Goal: Information Seeking & Learning: Learn about a topic

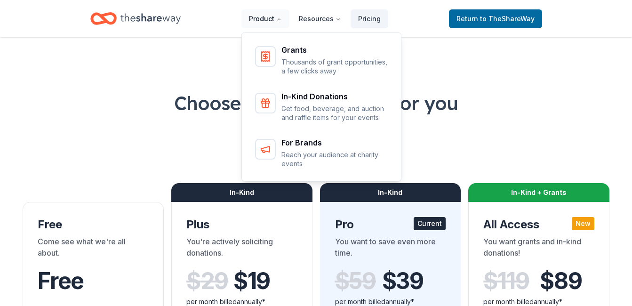
click at [271, 20] on button "Product" at bounding box center [265, 18] width 48 height 19
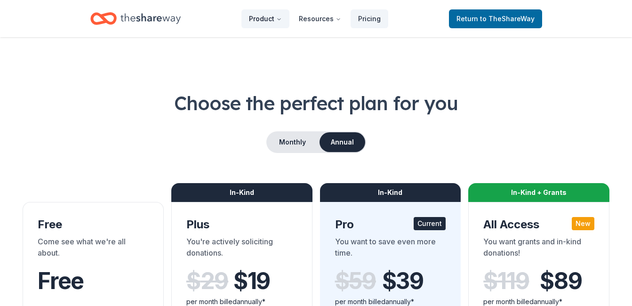
click at [278, 20] on button "Product" at bounding box center [265, 18] width 48 height 19
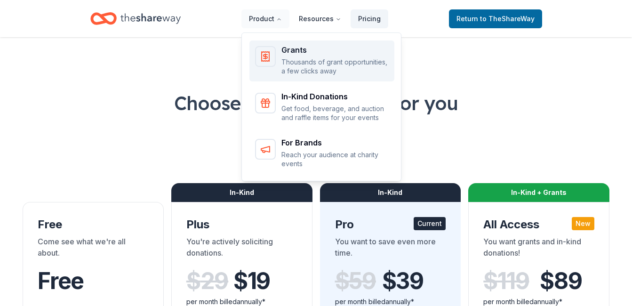
click at [299, 67] on p "Thousands of grant opportunities, a few clicks away" at bounding box center [334, 66] width 107 height 18
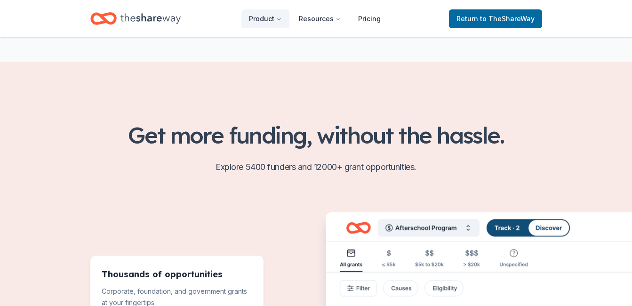
scroll to position [141, 0]
